Goal: Subscribe to service/newsletter

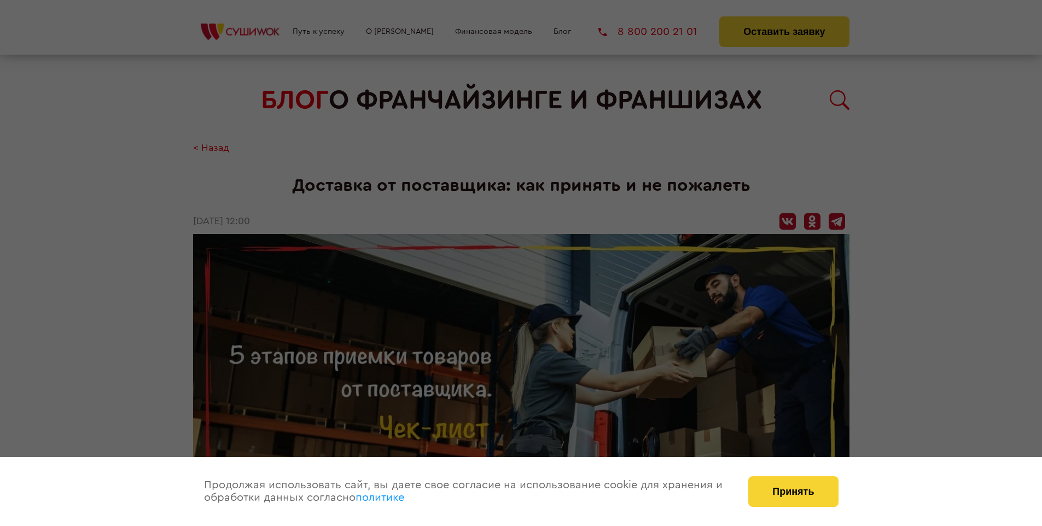
scroll to position [1315, 0]
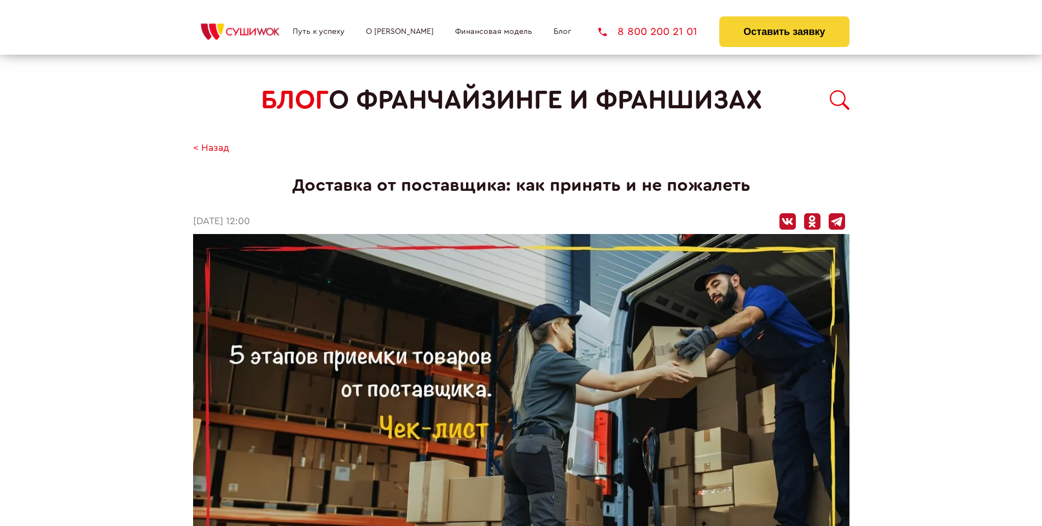
scroll to position [1315, 0]
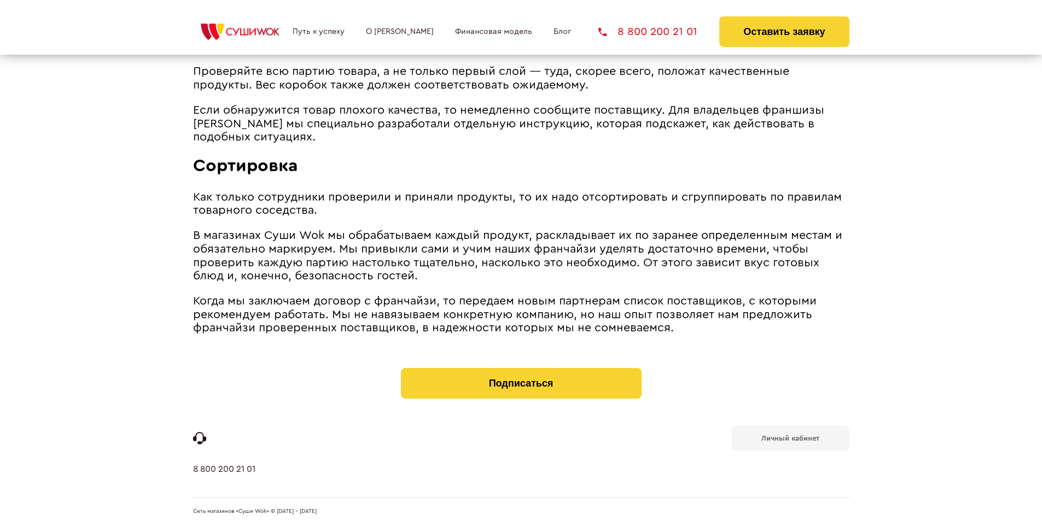
click at [790, 437] on b "Личный кабинет" at bounding box center [790, 438] width 58 height 7
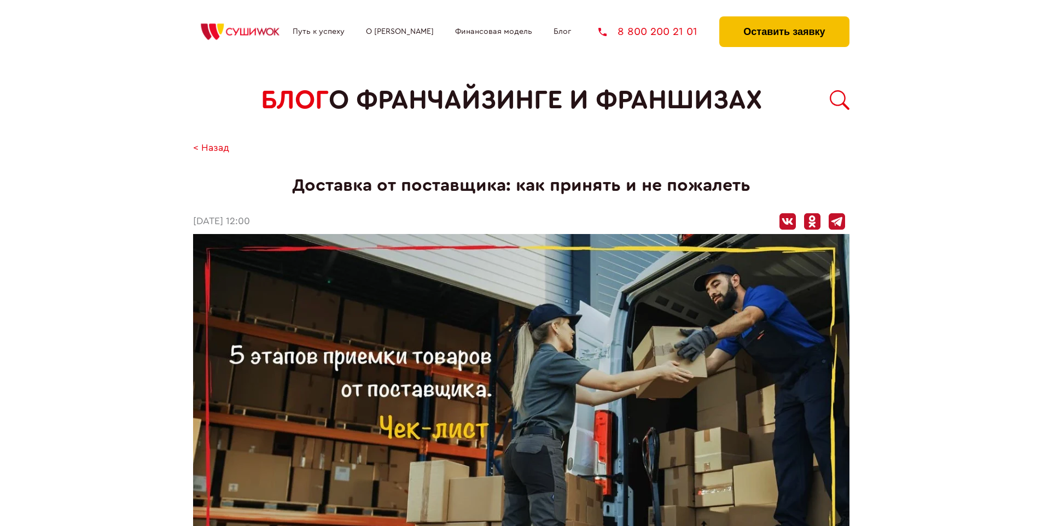
click at [784, 19] on button "Оставить заявку" at bounding box center [784, 31] width 130 height 31
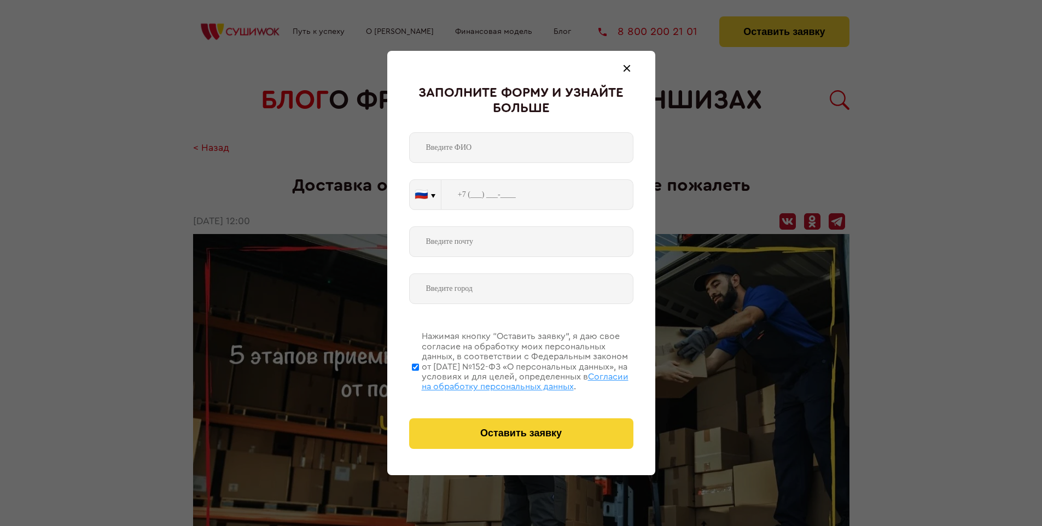
click at [507, 380] on span "Согласии на обработку персональных данных" at bounding box center [525, 381] width 207 height 19
click at [419, 380] on input "Нажимая кнопку “Оставить заявку”, я даю свое согласие на обработку моих персона…" at bounding box center [415, 366] width 7 height 87
checkbox input "false"
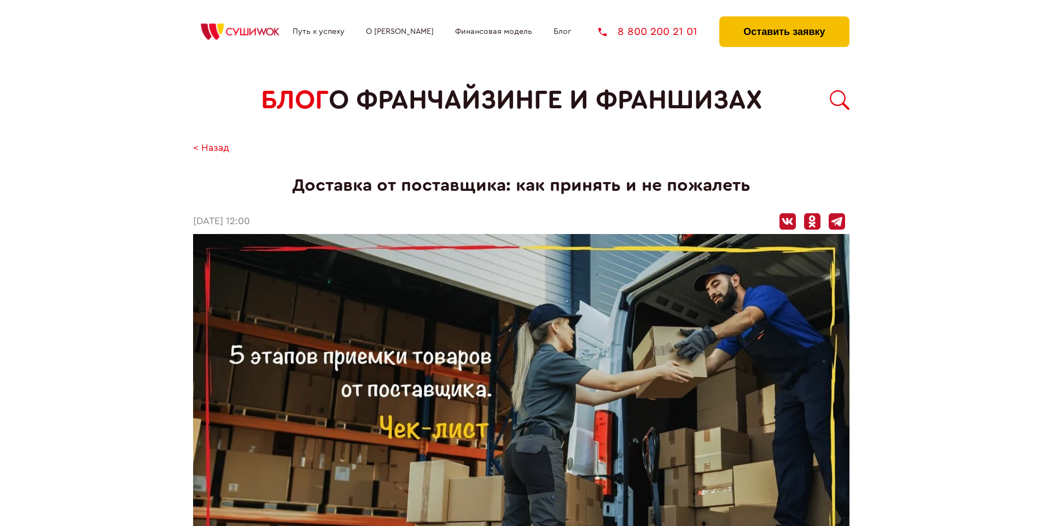
click at [784, 19] on button "Оставить заявку" at bounding box center [784, 31] width 130 height 31
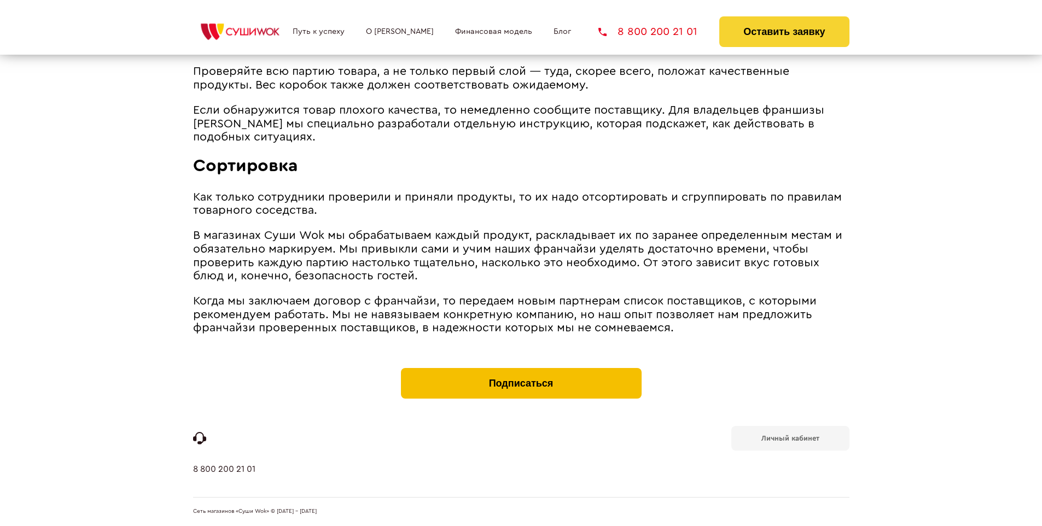
click at [521, 371] on button "Подписаться" at bounding box center [521, 383] width 241 height 31
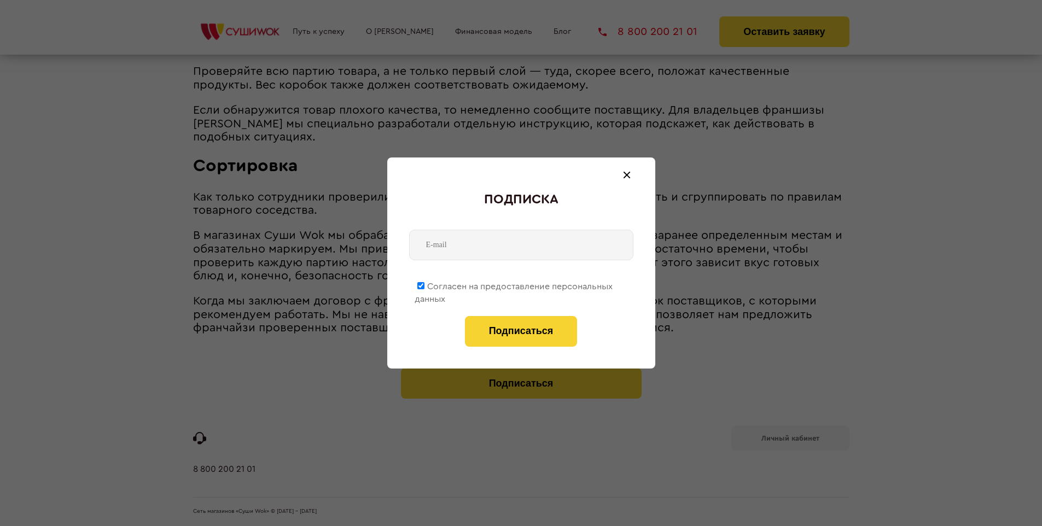
click at [514, 284] on span "Согласен на предоставление персональных данных" at bounding box center [513, 292] width 198 height 21
click at [424, 284] on input "Согласен на предоставление персональных данных" at bounding box center [420, 285] width 7 height 7
checkbox input "false"
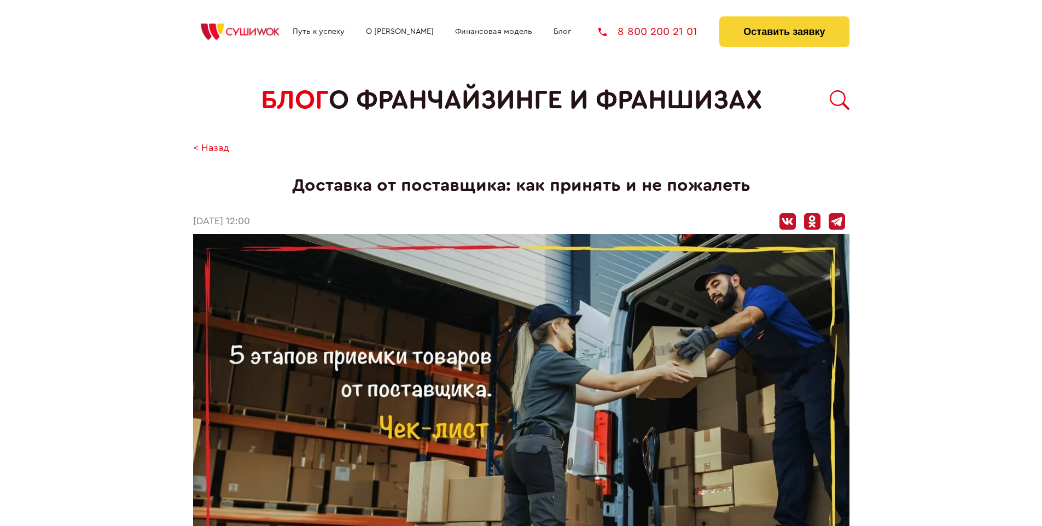
scroll to position [1315, 0]
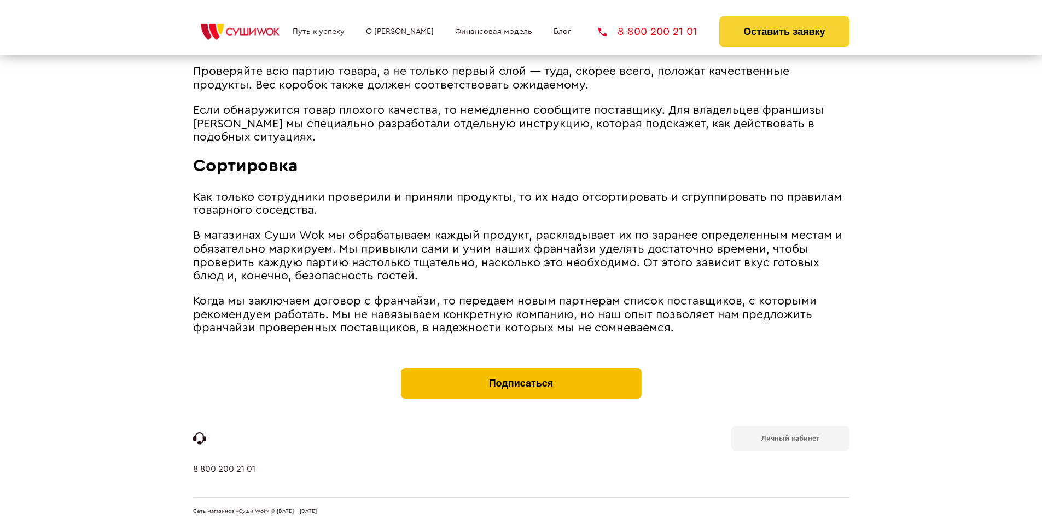
click at [521, 371] on button "Подписаться" at bounding box center [521, 383] width 241 height 31
